Goal: Information Seeking & Learning: Learn about a topic

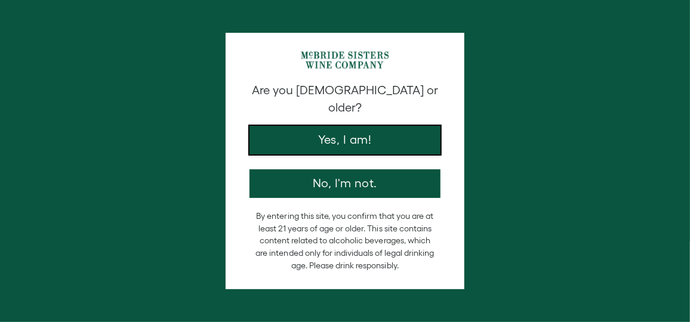
drag, startPoint x: 278, startPoint y: 128, endPoint x: 265, endPoint y: 127, distance: 13.8
click at [277, 128] on button "Yes, I am!" at bounding box center [345, 140] width 191 height 29
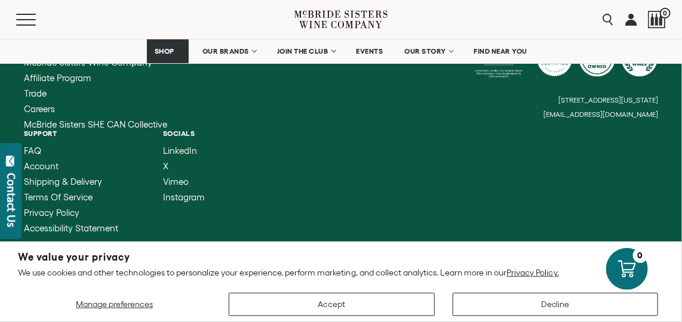
scroll to position [2948, 0]
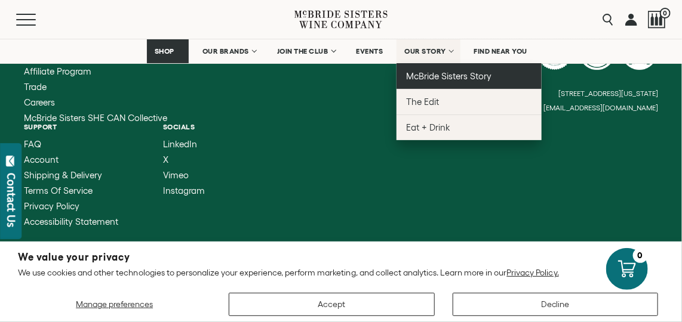
click at [417, 75] on span "McBride Sisters Story" at bounding box center [448, 76] width 85 height 10
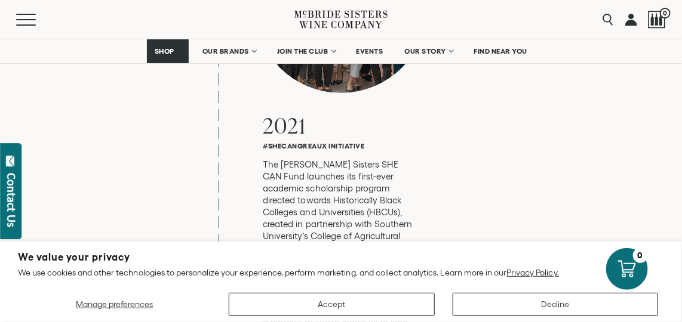
scroll to position [4722, 0]
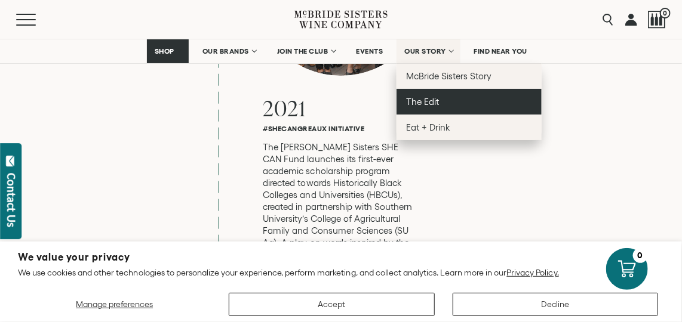
click at [463, 100] on link "The Edit" at bounding box center [468, 102] width 145 height 26
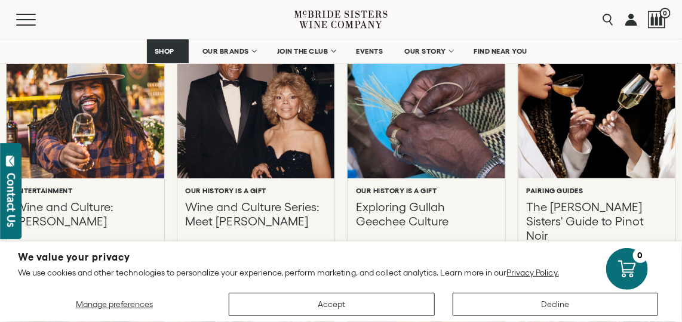
scroll to position [922, 0]
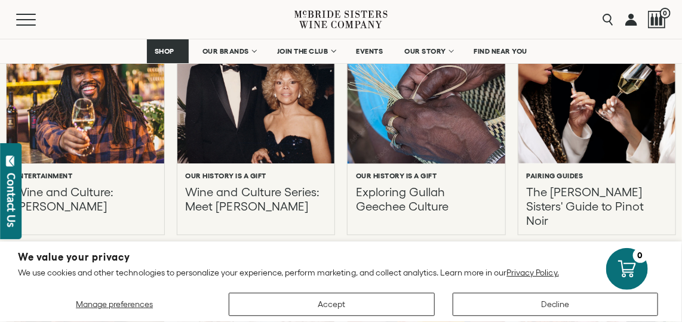
click at [439, 98] on div at bounding box center [426, 89] width 173 height 164
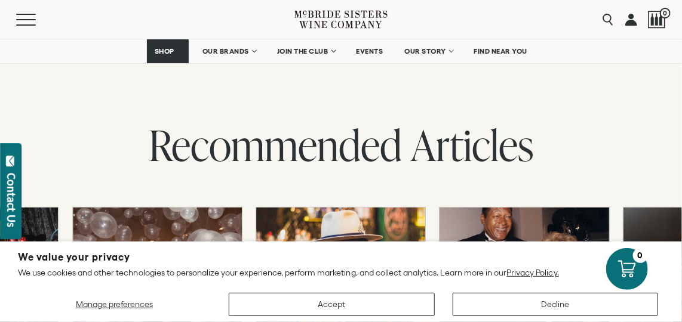
scroll to position [3582, 0]
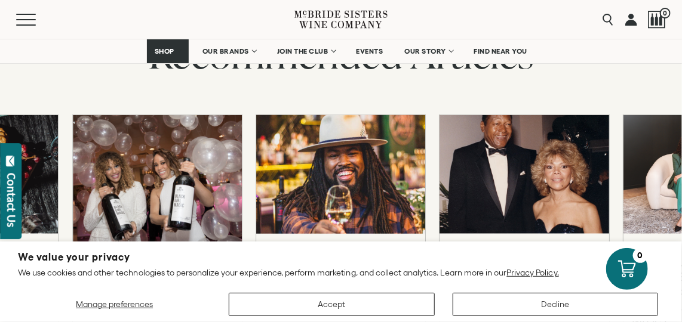
click at [363, 130] on div at bounding box center [341, 174] width 186 height 131
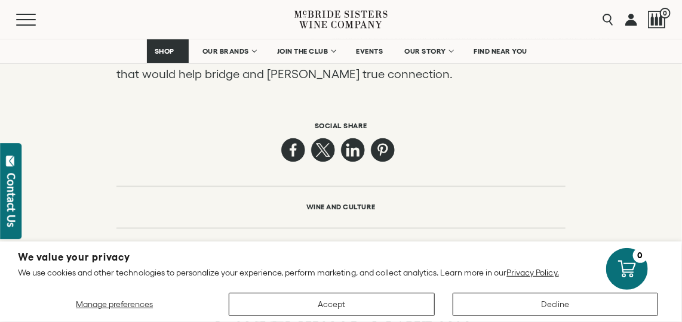
scroll to position [2280, 0]
